Goal: Transaction & Acquisition: Book appointment/travel/reservation

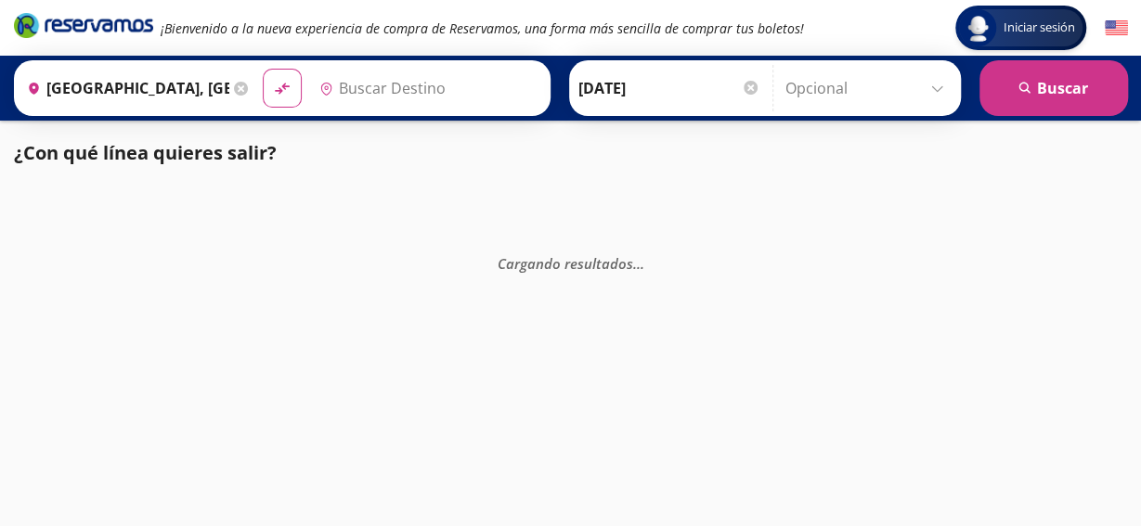
type input "[GEOGRAPHIC_DATA], [GEOGRAPHIC_DATA]"
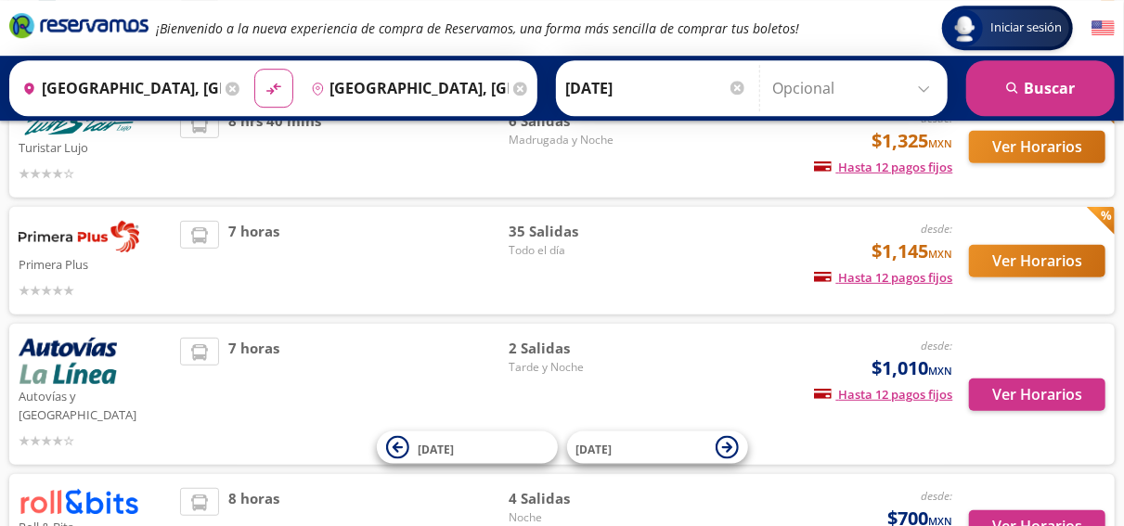
scroll to position [490, 0]
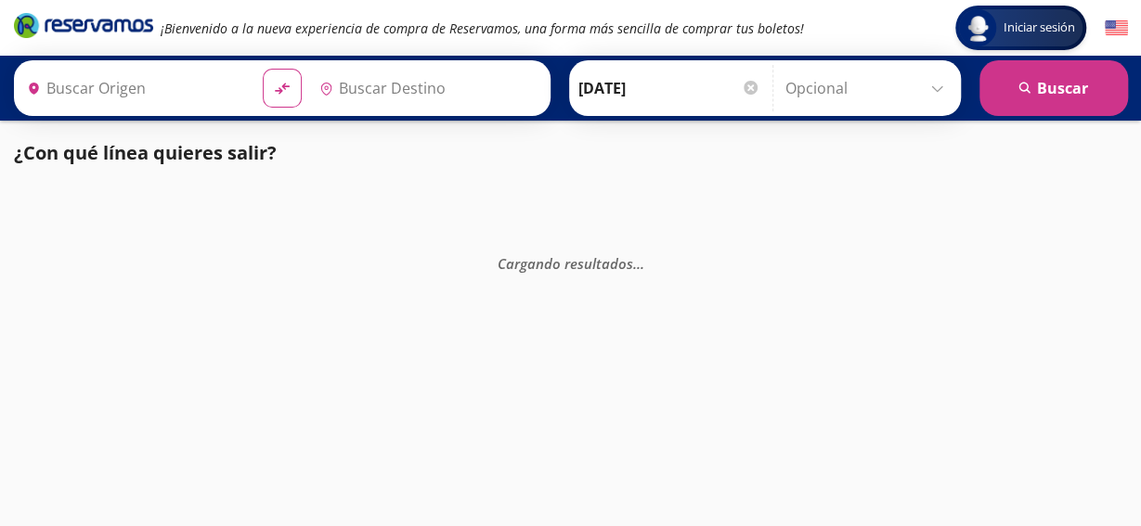
type input "[GEOGRAPHIC_DATA], [GEOGRAPHIC_DATA]"
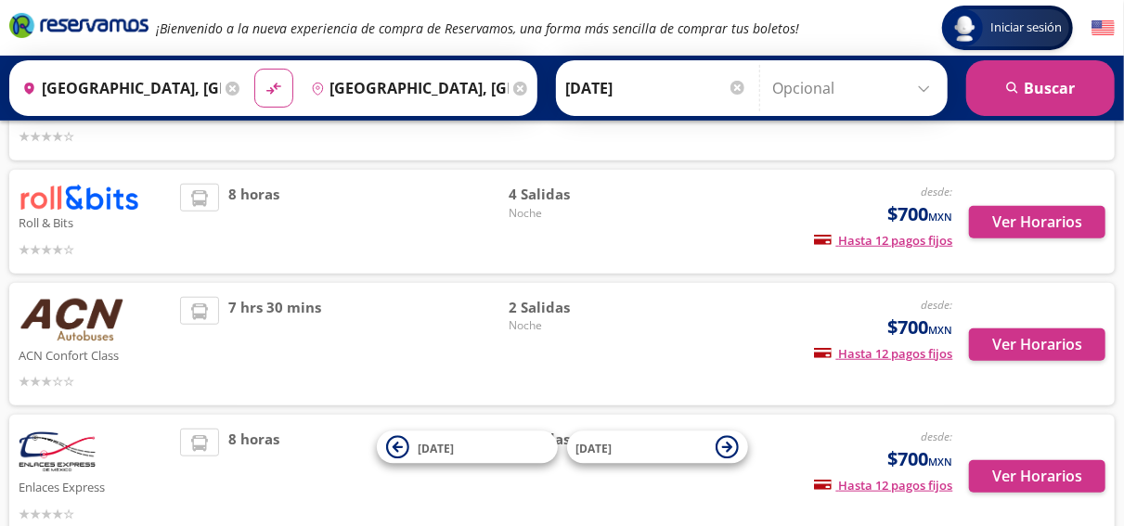
scroll to position [613, 0]
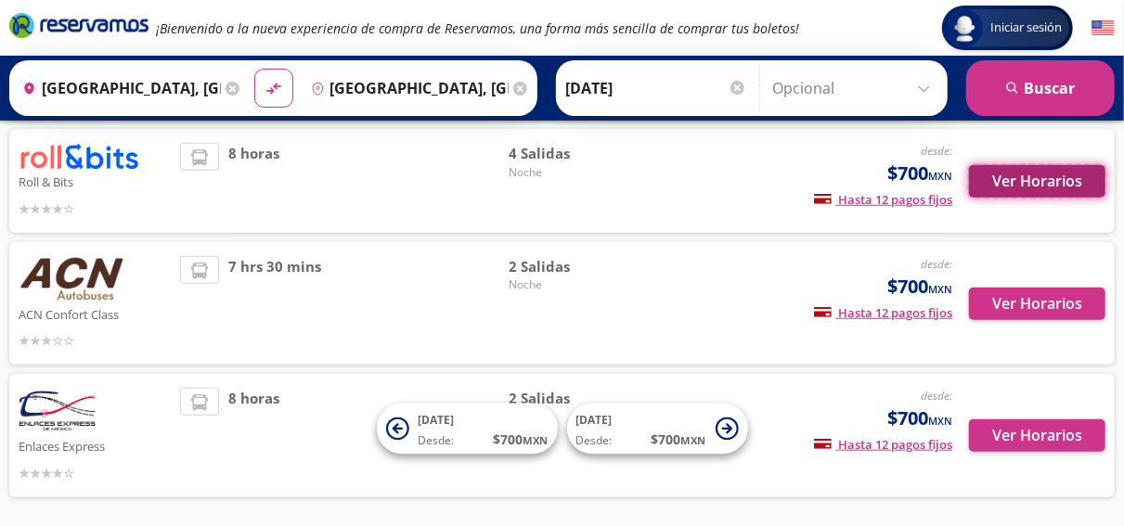
click at [1037, 198] on button "Ver Horarios" at bounding box center [1037, 181] width 136 height 32
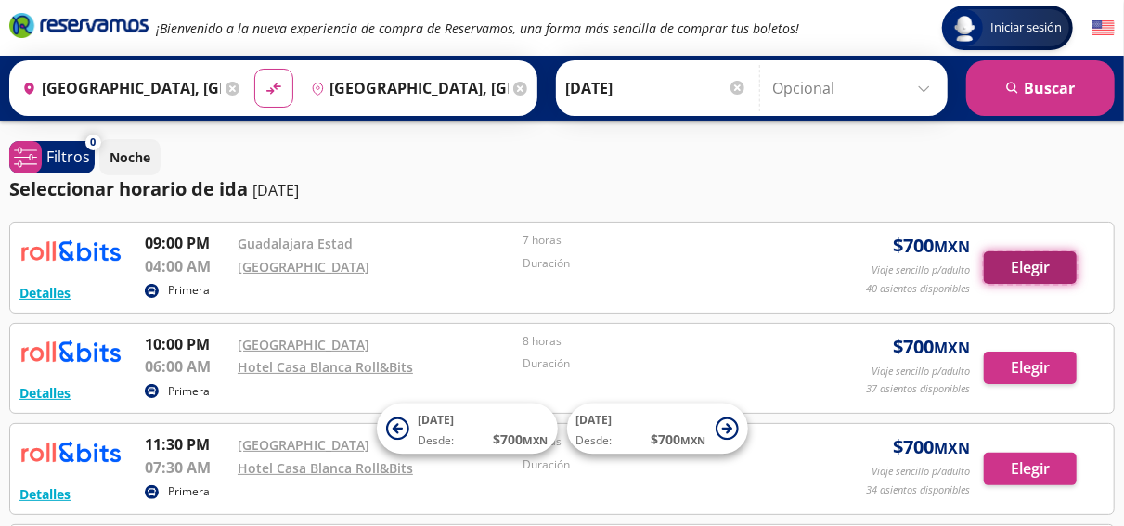
click at [1032, 268] on button "Elegir" at bounding box center [1030, 268] width 93 height 32
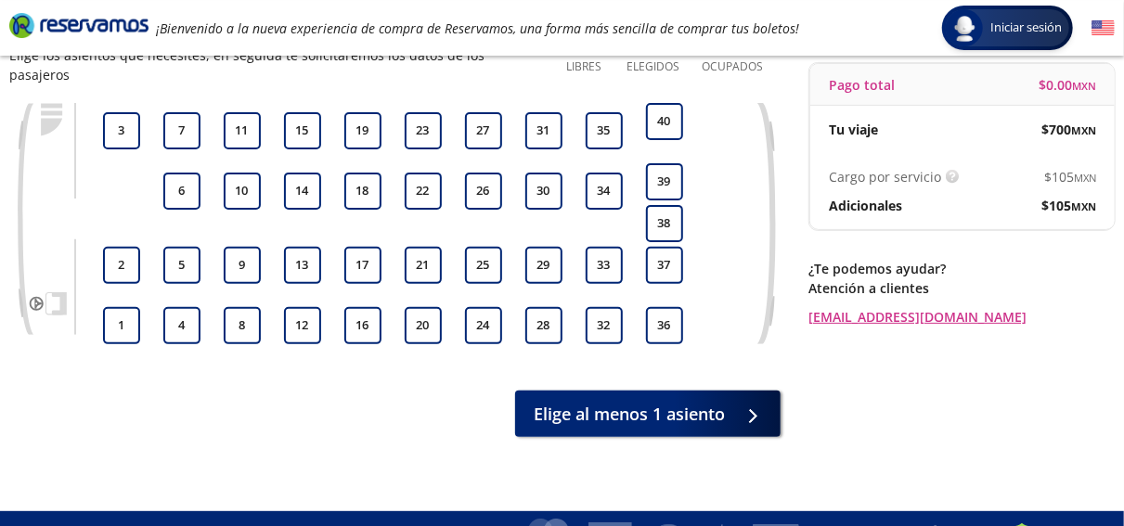
scroll to position [189, 0]
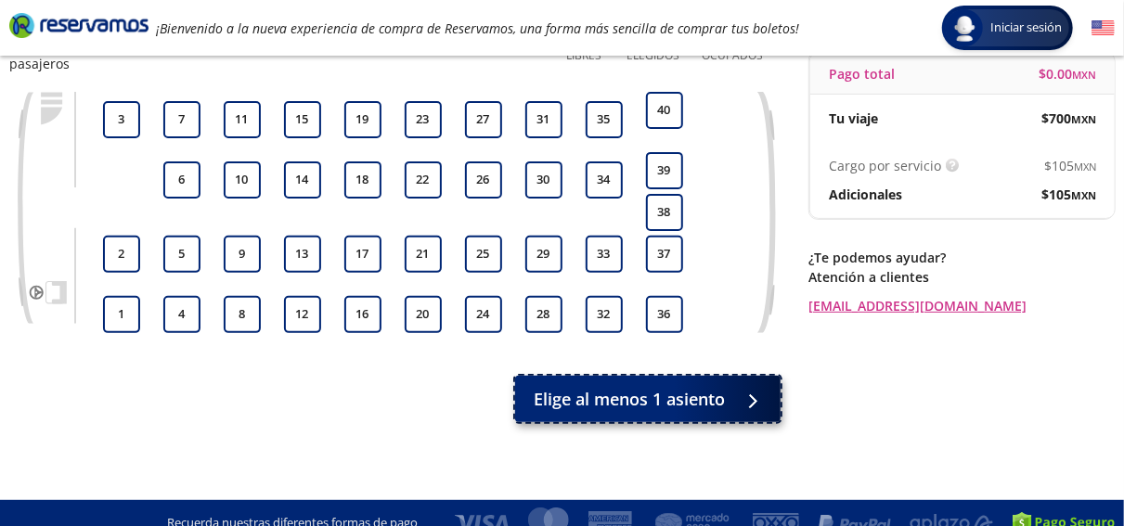
click at [690, 400] on button "Elige al menos 1 asiento" at bounding box center [648, 399] width 266 height 46
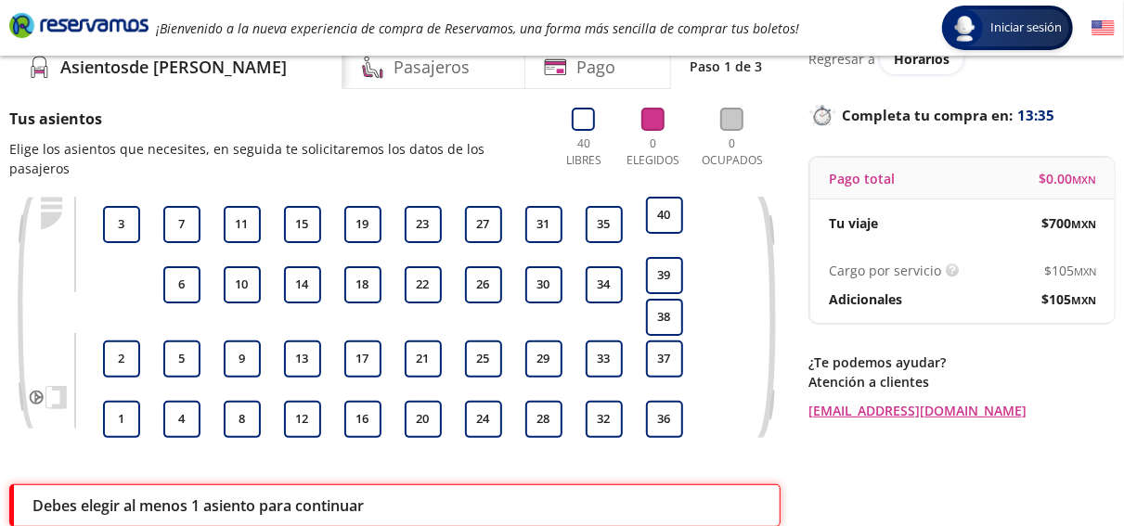
scroll to position [123, 0]
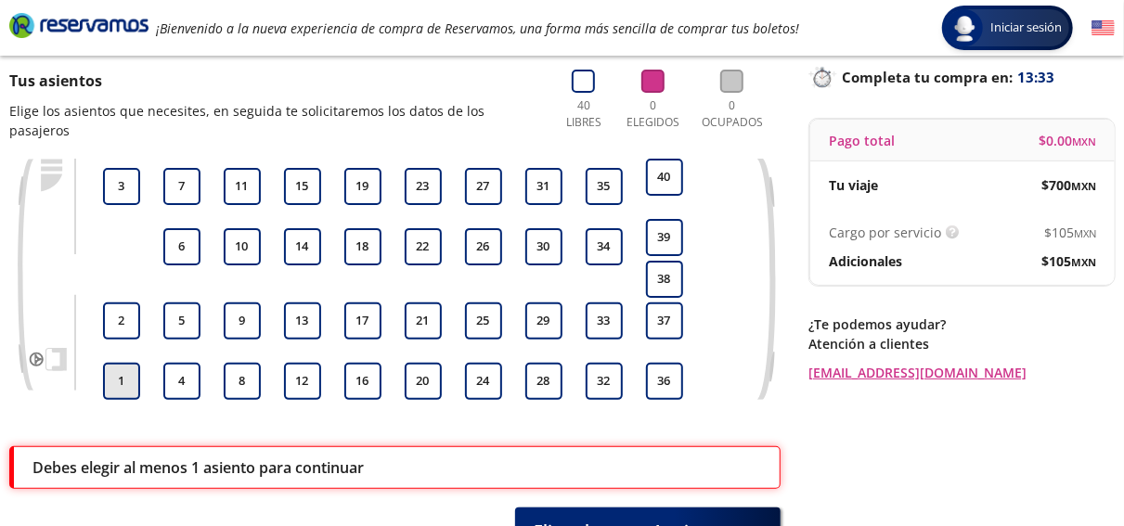
click at [127, 367] on button "1" at bounding box center [121, 381] width 37 height 37
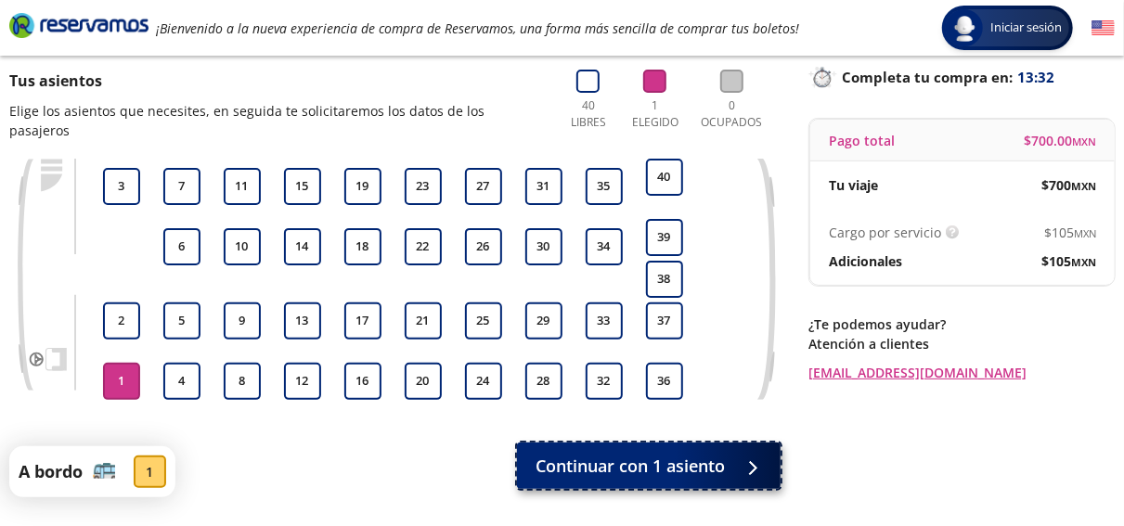
click at [580, 456] on span "Continuar con 1 asiento" at bounding box center [630, 466] width 189 height 25
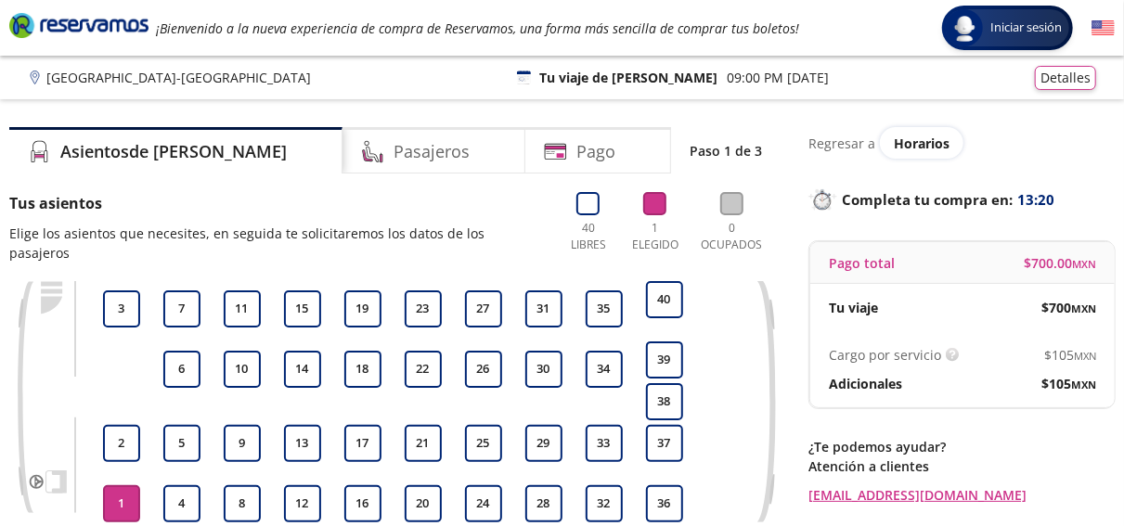
click at [110, 486] on button "1" at bounding box center [121, 504] width 37 height 37
